Goal: Navigation & Orientation: Find specific page/section

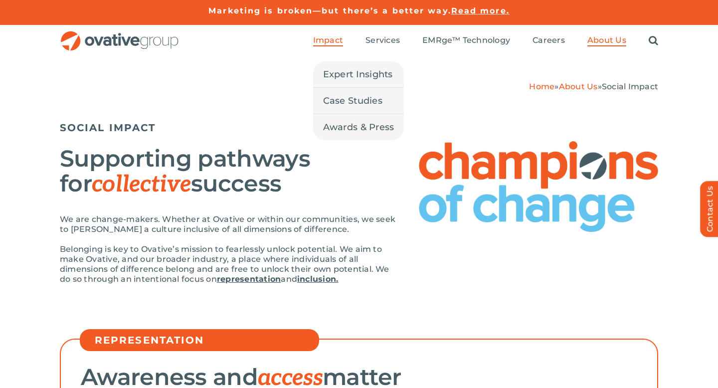
click at [339, 37] on span "Impact" at bounding box center [328, 40] width 30 height 10
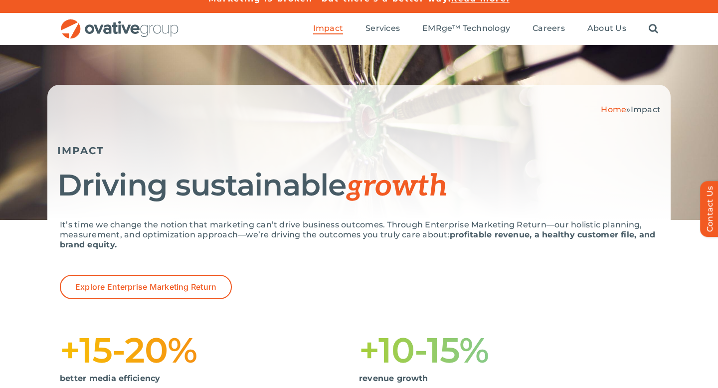
scroll to position [8, 0]
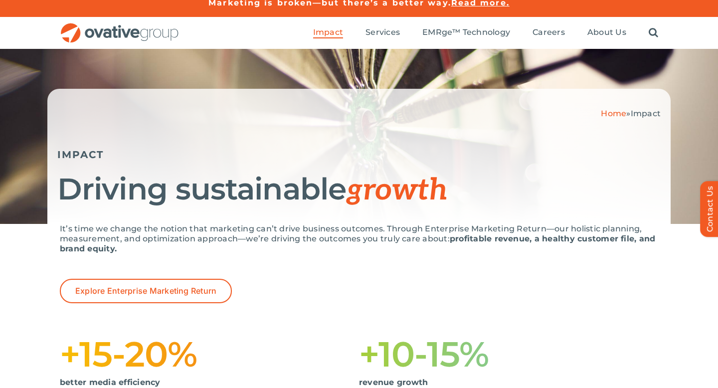
click at [152, 35] on img "OG_Full_horizontal_RGB" at bounding box center [120, 33] width 120 height 20
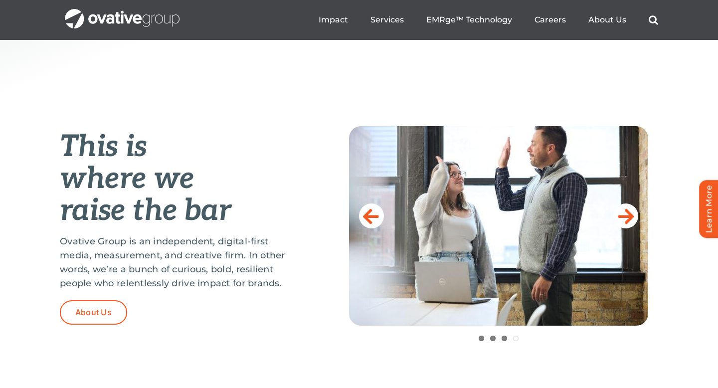
scroll to position [163, 0]
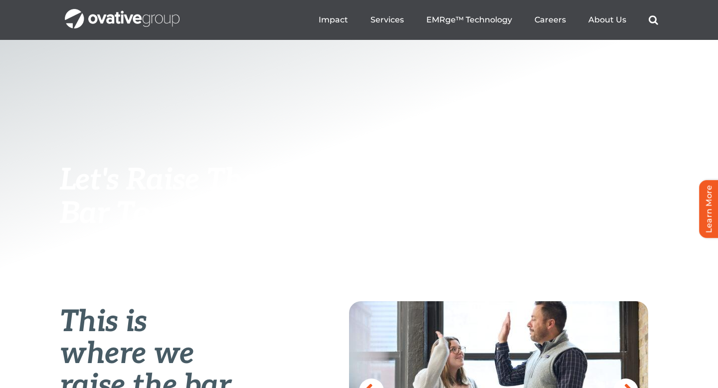
click at [167, 16] on img "OG_Full_horizontal_WHT" at bounding box center [122, 18] width 115 height 19
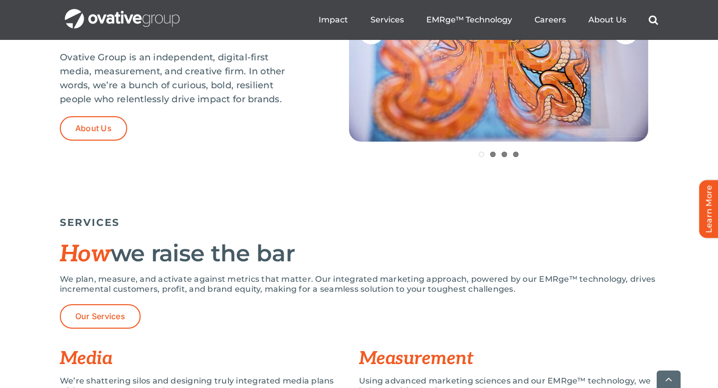
scroll to position [527, 0]
